Goal: Task Accomplishment & Management: Manage account settings

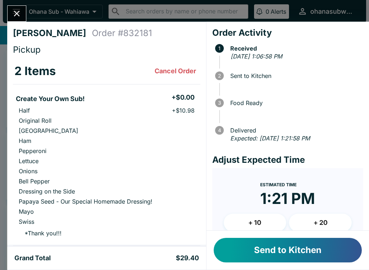
click at [270, 249] on button "Send to Kitchen" at bounding box center [288, 250] width 148 height 25
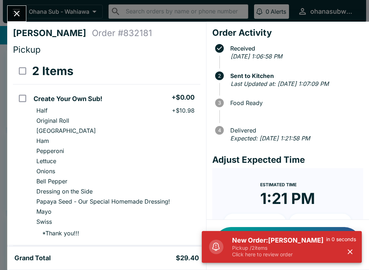
click at [260, 245] on p "Pickup / 2 items" at bounding box center [279, 247] width 94 height 6
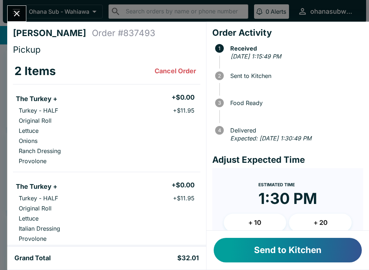
click at [281, 252] on button "Send to Kitchen" at bounding box center [288, 250] width 148 height 25
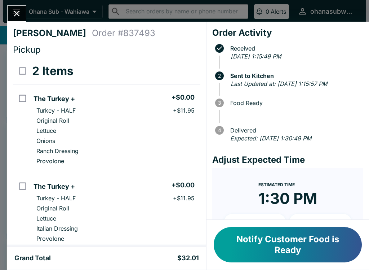
click at [24, 12] on button "Close" at bounding box center [17, 13] width 18 height 15
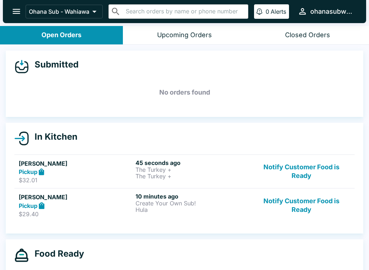
click at [297, 208] on button "Notify Customer Food is Ready" at bounding box center [302, 204] width 98 height 25
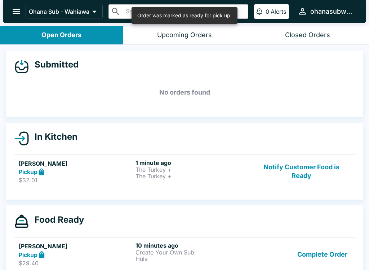
click at [291, 169] on button "Notify Customer Food is Ready" at bounding box center [302, 171] width 98 height 25
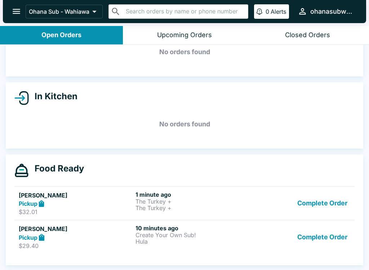
scroll to position [40, 0]
click at [328, 206] on button "Complete Order" at bounding box center [322, 203] width 56 height 25
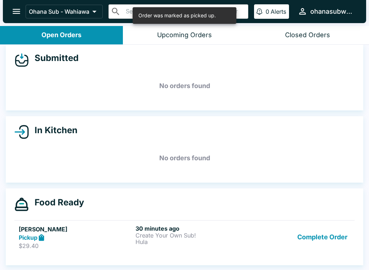
click at [329, 225] on button "Complete Order" at bounding box center [322, 237] width 56 height 25
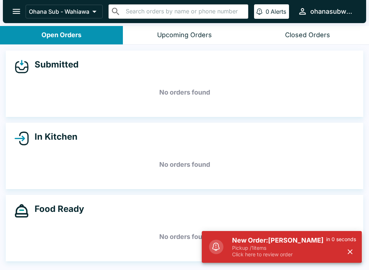
scroll to position [6, 0]
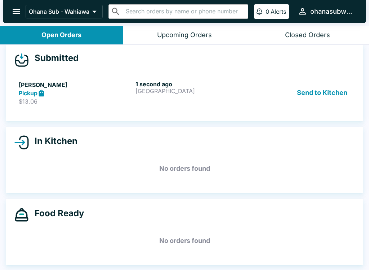
click at [331, 83] on button "Send to Kitchen" at bounding box center [322, 92] width 56 height 25
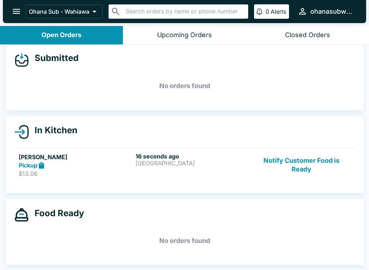
click at [326, 157] on button "Notify Customer Food is Ready" at bounding box center [302, 164] width 98 height 25
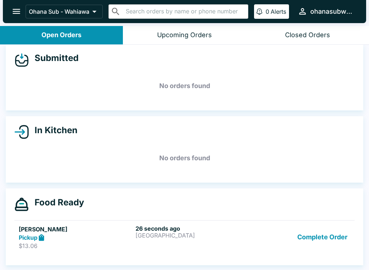
click at [337, 234] on button "Complete Order" at bounding box center [322, 237] width 56 height 25
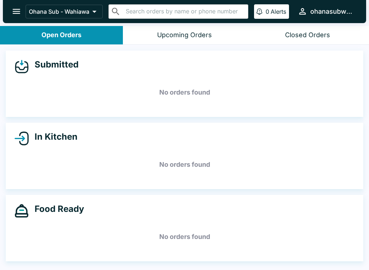
scroll to position [0, 0]
